Goal: Find specific page/section: Find specific page/section

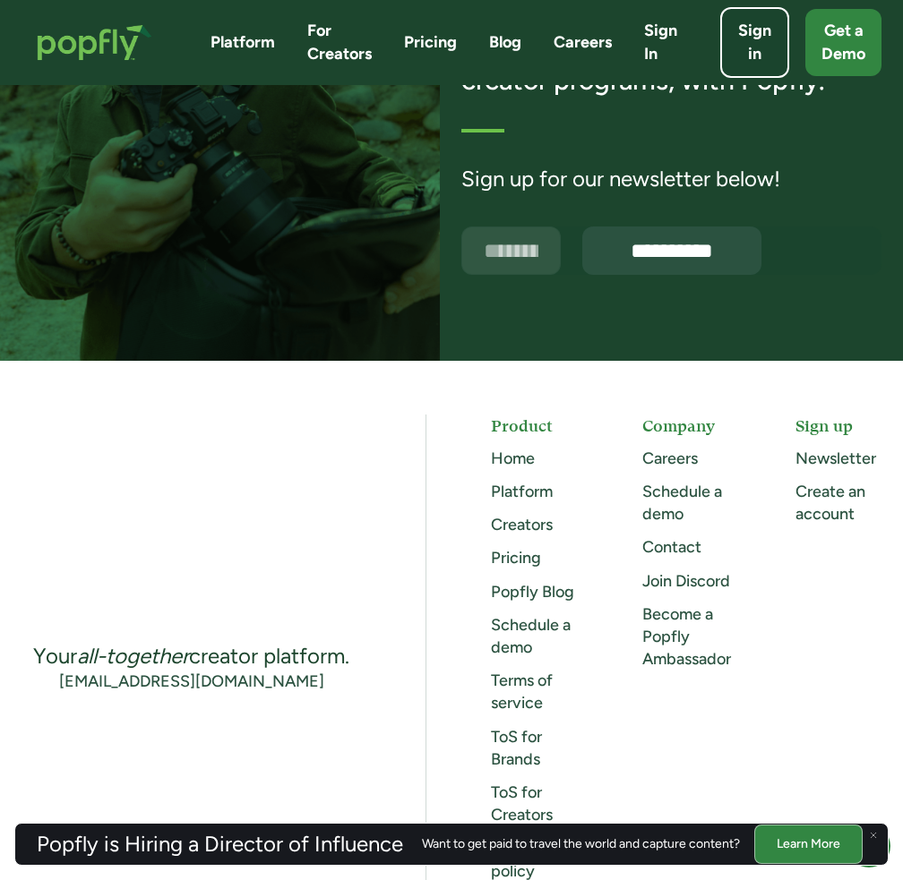
scroll to position [4926, 0]
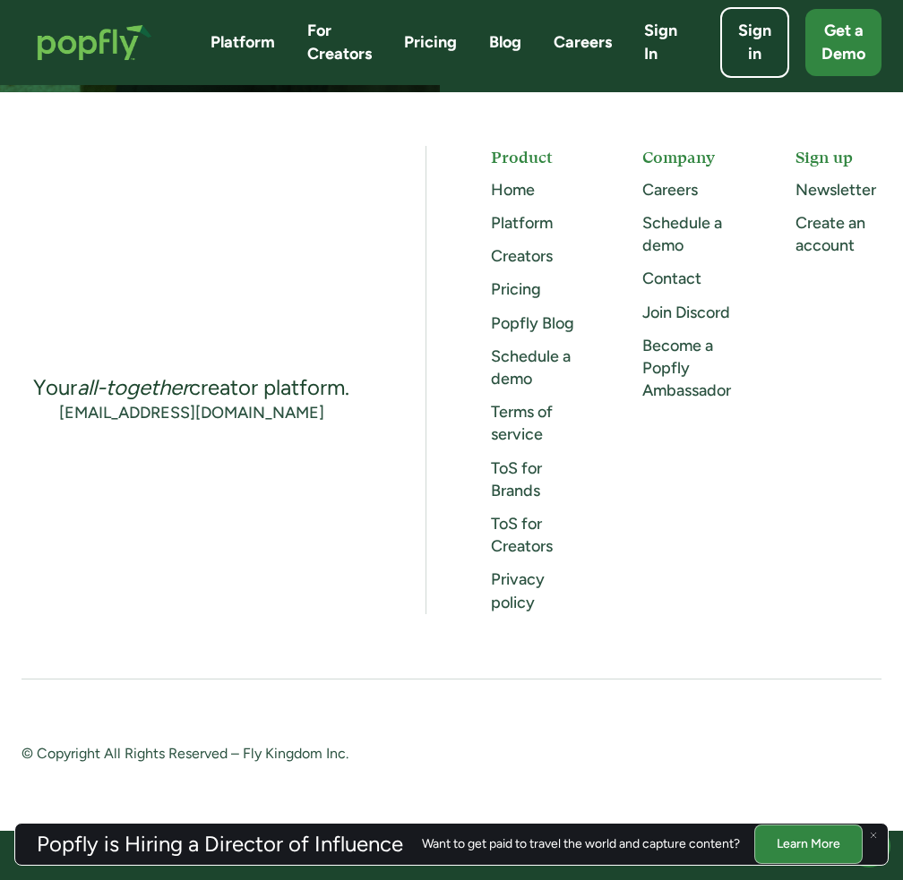
click at [496, 264] on link "Creators" at bounding box center [522, 256] width 62 height 20
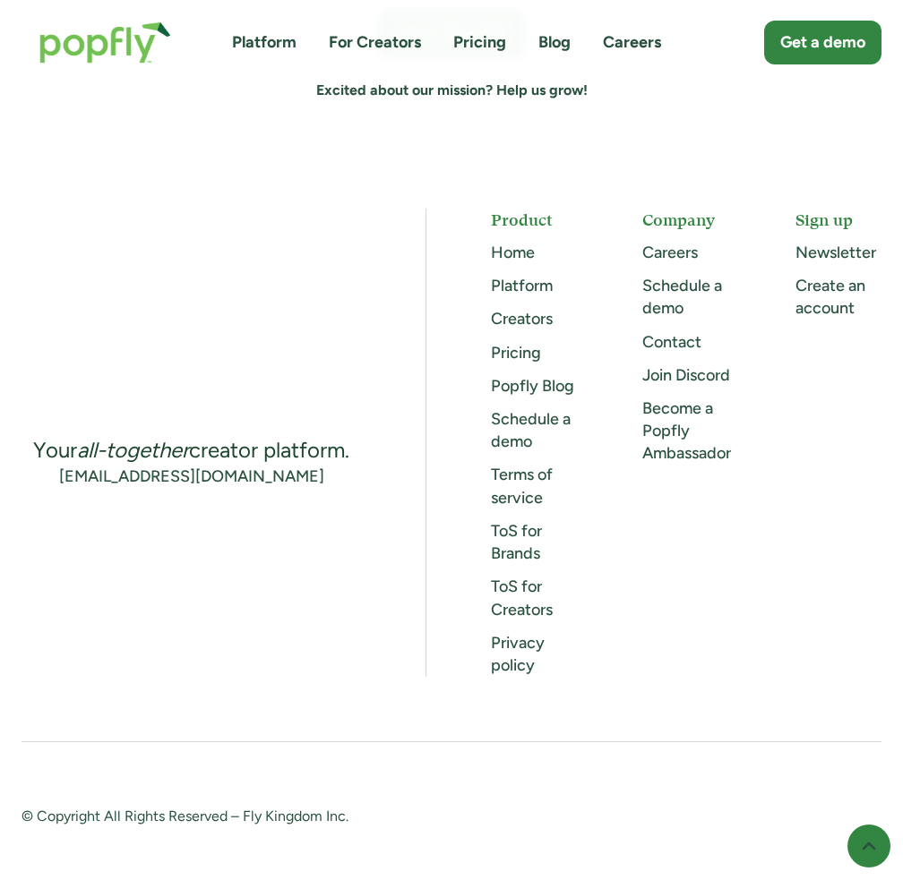
scroll to position [5120, 0]
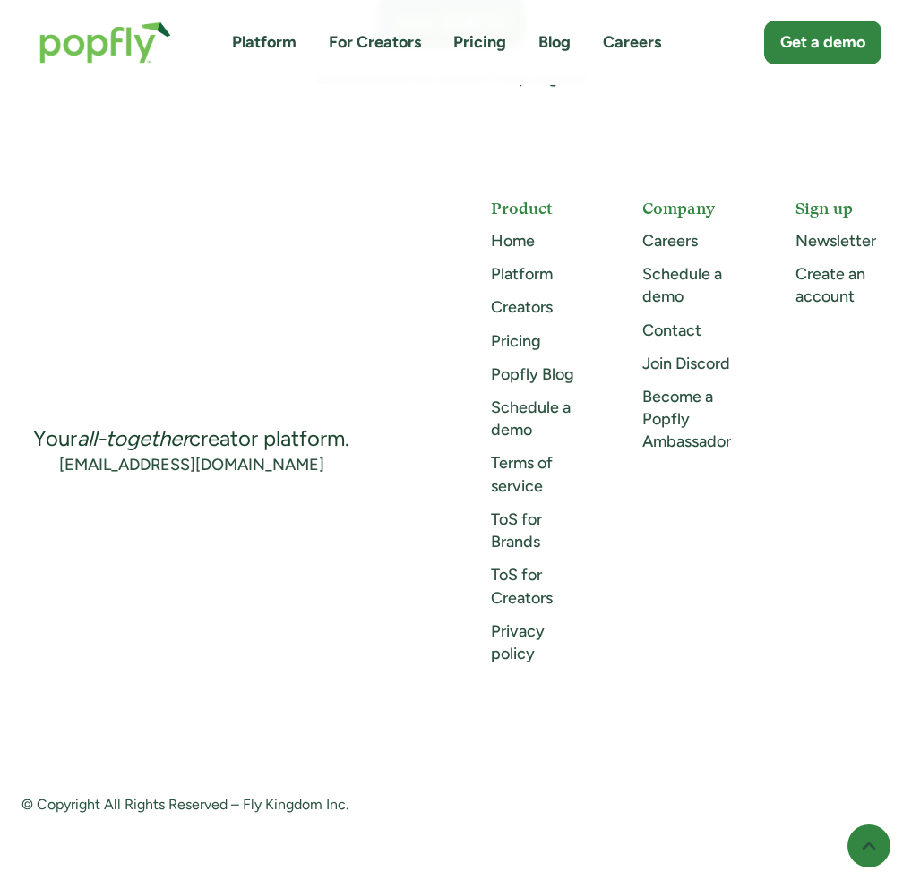
click at [242, 266] on div "Your all-together creator platform. [EMAIL_ADDRESS][DOMAIN_NAME] Product Home P…" at bounding box center [451, 431] width 860 height 468
